Goal: Information Seeking & Learning: Check status

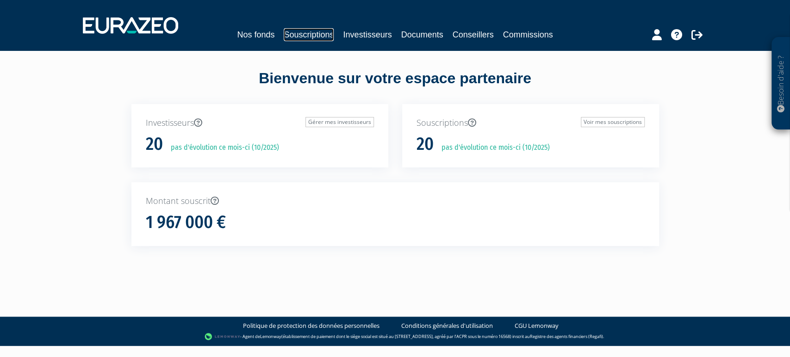
click at [315, 34] on link "Souscriptions" at bounding box center [309, 34] width 50 height 13
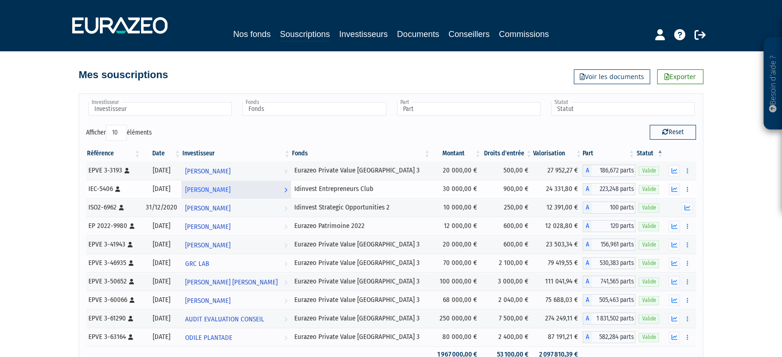
click at [287, 191] on icon at bounding box center [285, 189] width 3 height 17
click at [675, 190] on icon "button" at bounding box center [674, 189] width 6 height 6
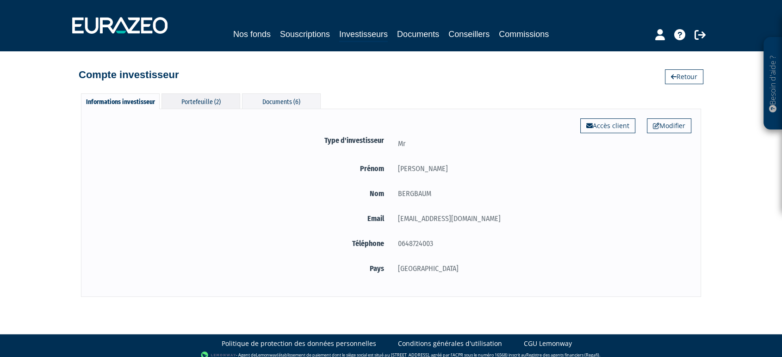
click at [192, 103] on div "Portefeuille (2)" at bounding box center [200, 100] width 79 height 15
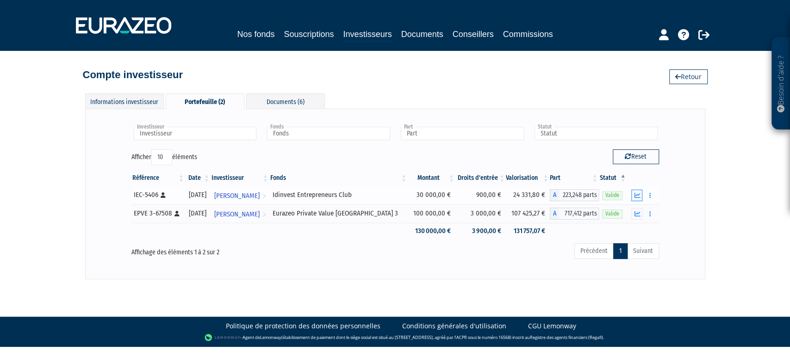
click at [638, 196] on icon "button" at bounding box center [637, 195] width 6 height 6
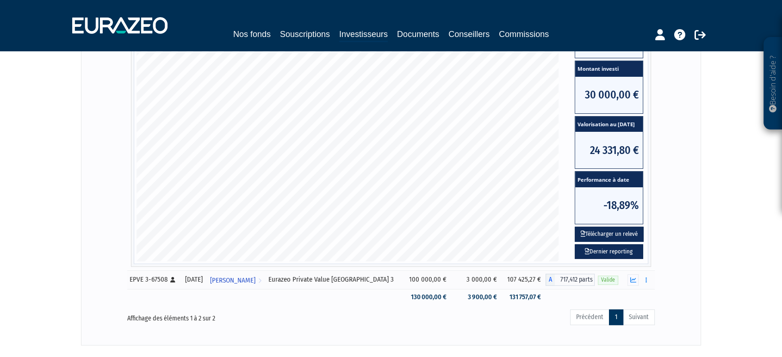
scroll to position [276, 0]
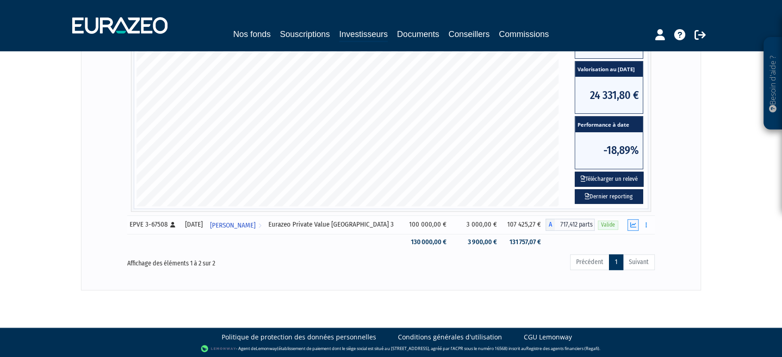
click at [632, 222] on icon "button" at bounding box center [633, 225] width 6 height 6
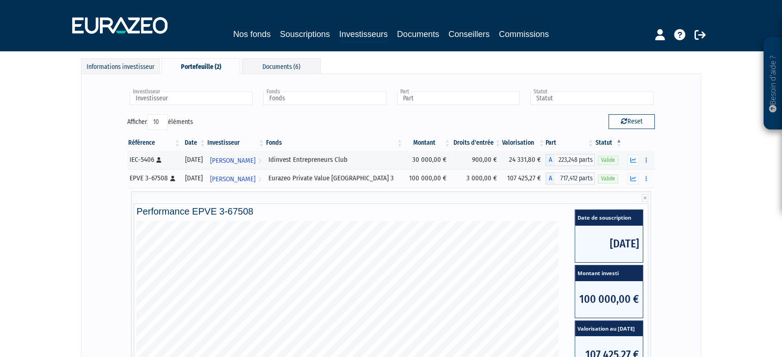
scroll to position [0, 0]
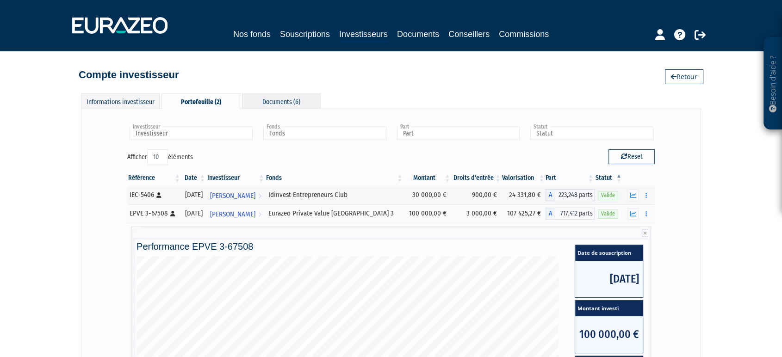
click at [282, 96] on div "Documents (6)" at bounding box center [281, 100] width 79 height 15
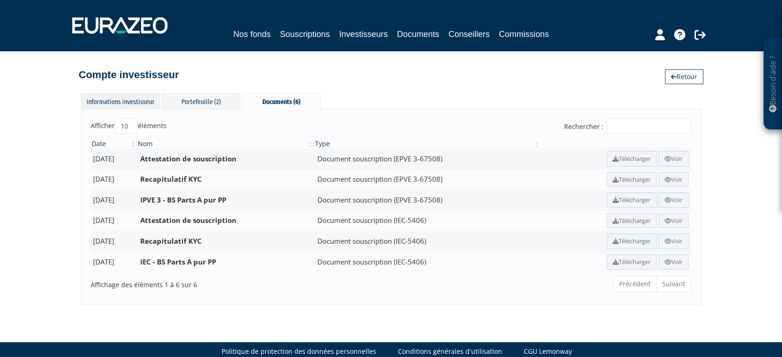
click at [119, 99] on div "Informations investisseur" at bounding box center [120, 100] width 79 height 15
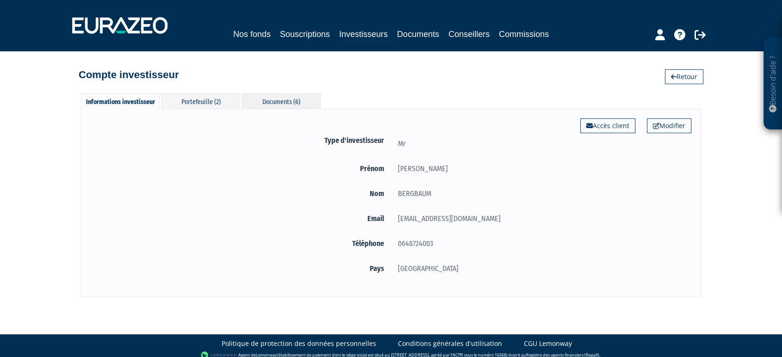
click at [274, 98] on div "Documents (6)" at bounding box center [281, 100] width 79 height 15
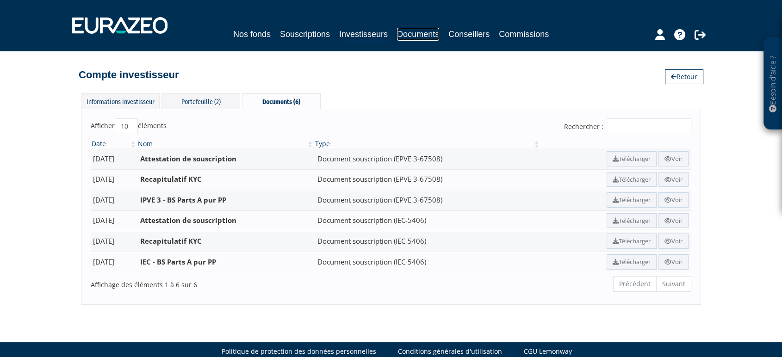
click at [419, 32] on link "Documents" at bounding box center [418, 34] width 42 height 13
click at [194, 106] on div "Portefeuille (2)" at bounding box center [200, 100] width 79 height 15
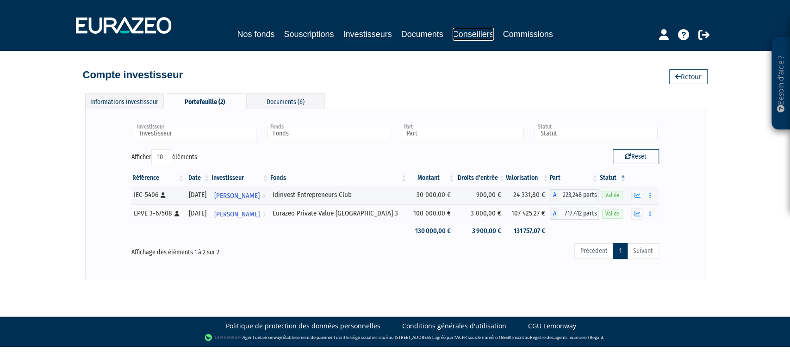
click at [470, 36] on link "Conseillers" at bounding box center [473, 34] width 41 height 13
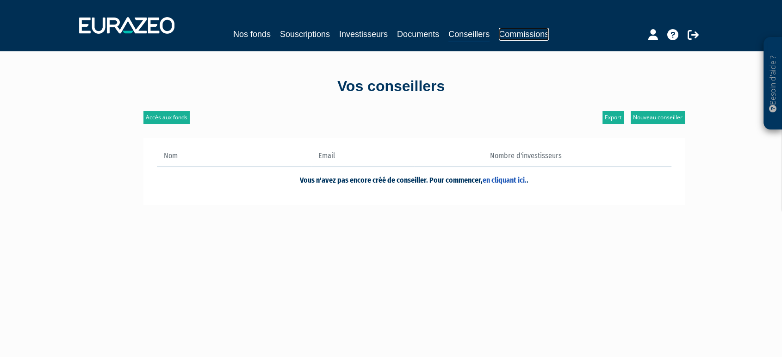
click at [527, 34] on link "Commissions" at bounding box center [524, 34] width 50 height 13
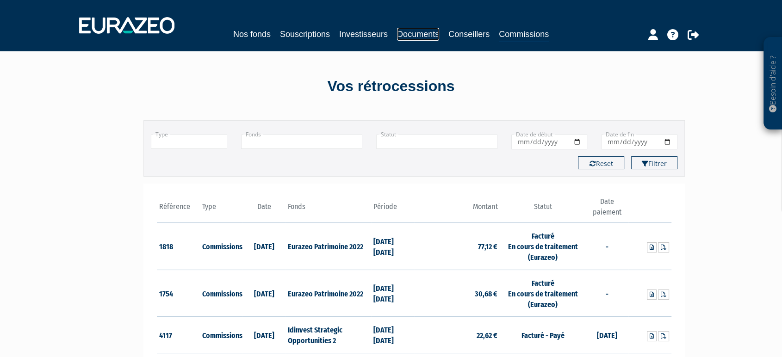
click at [424, 36] on link "Documents" at bounding box center [418, 34] width 42 height 13
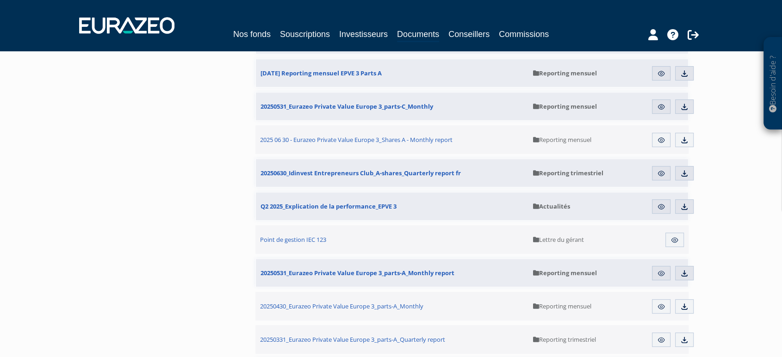
scroll to position [462, 0]
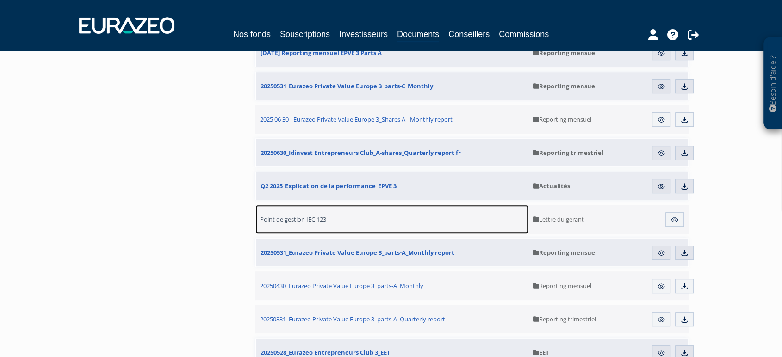
click at [311, 219] on span "Point de gestion IEC 123" at bounding box center [293, 219] width 66 height 8
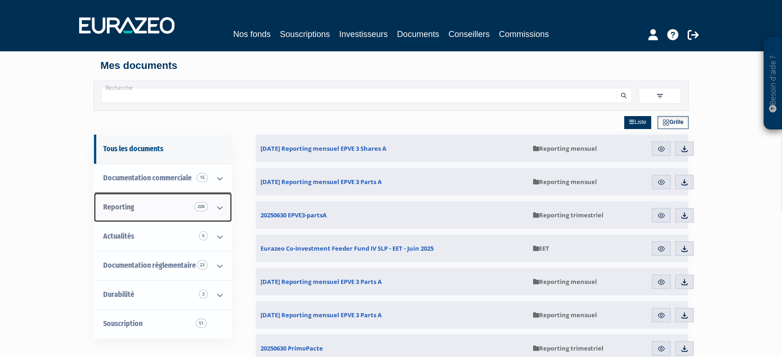
click at [219, 207] on icon at bounding box center [220, 207] width 24 height 29
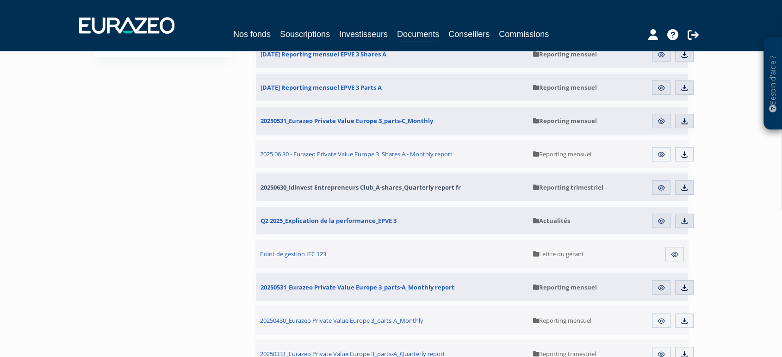
scroll to position [428, 0]
click at [674, 253] on img at bounding box center [674, 254] width 8 height 8
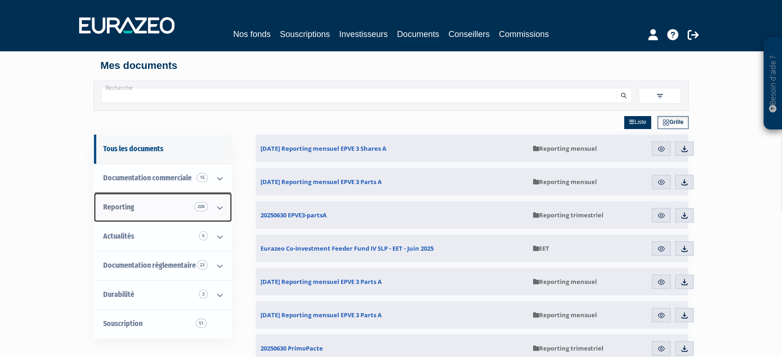
click at [126, 205] on span "Reporting 208" at bounding box center [118, 207] width 31 height 9
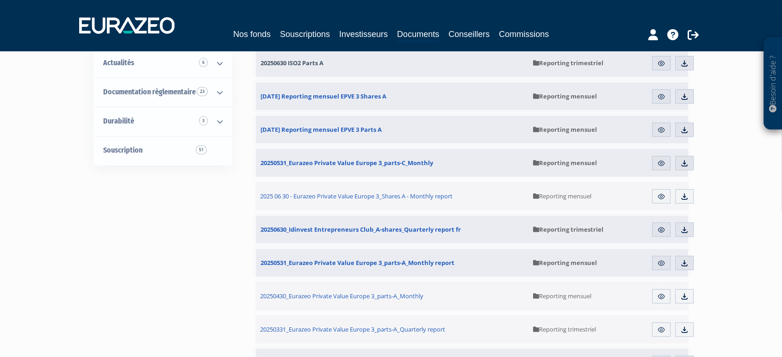
scroll to position [320, 0]
click at [664, 227] on img at bounding box center [661, 228] width 8 height 8
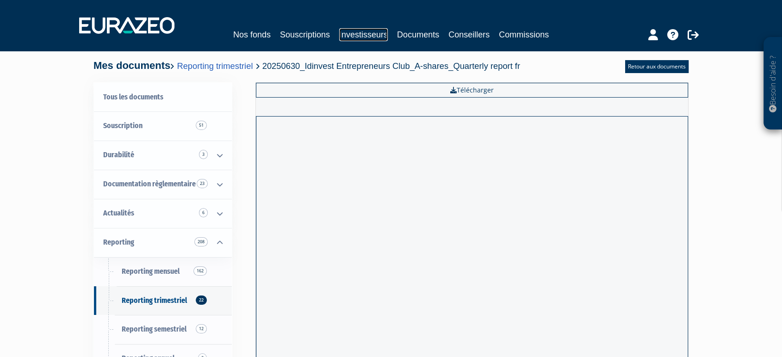
click at [361, 35] on link "Investisseurs" at bounding box center [363, 34] width 49 height 13
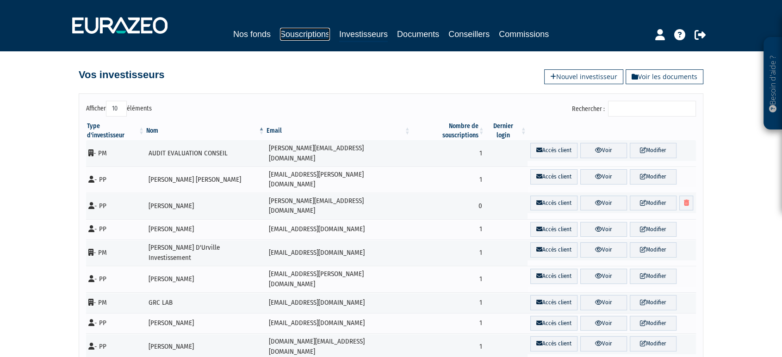
click at [322, 39] on link "Souscriptions" at bounding box center [305, 34] width 50 height 13
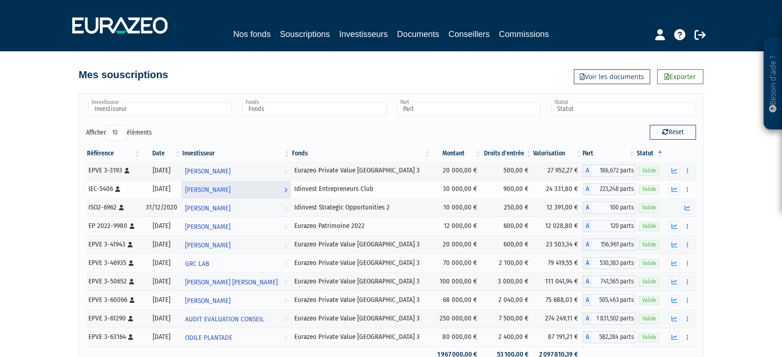
click at [230, 185] on span "[PERSON_NAME]" at bounding box center [207, 189] width 45 height 17
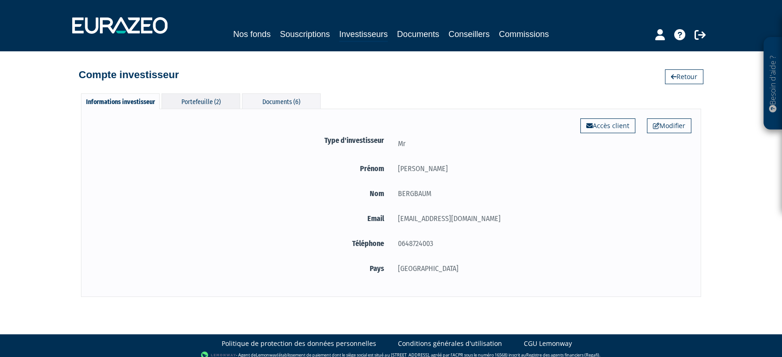
click at [203, 99] on div "Portefeuille (2)" at bounding box center [200, 100] width 79 height 15
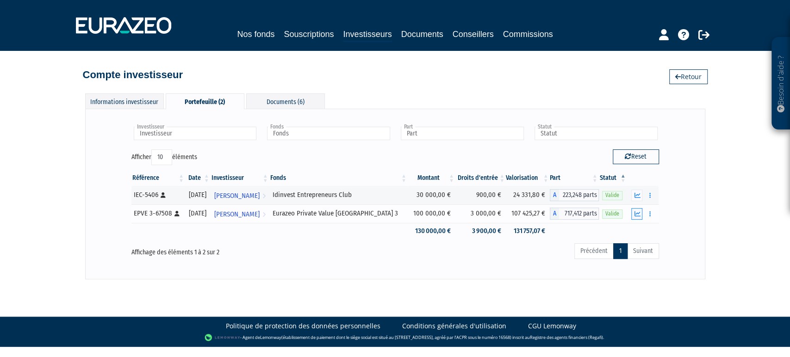
click at [640, 216] on button "button" at bounding box center [636, 214] width 11 height 12
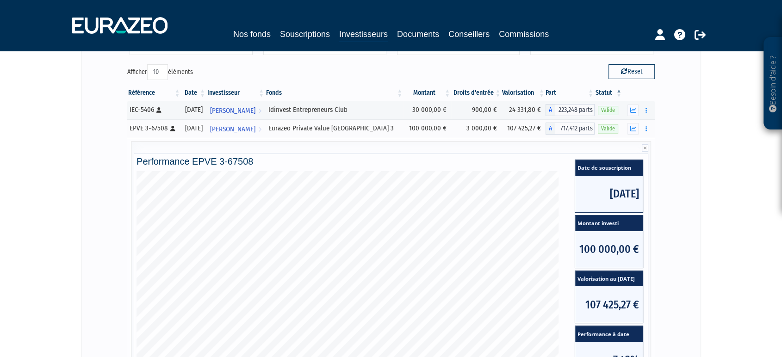
scroll to position [82, 0]
